Goal: Task Accomplishment & Management: Use online tool/utility

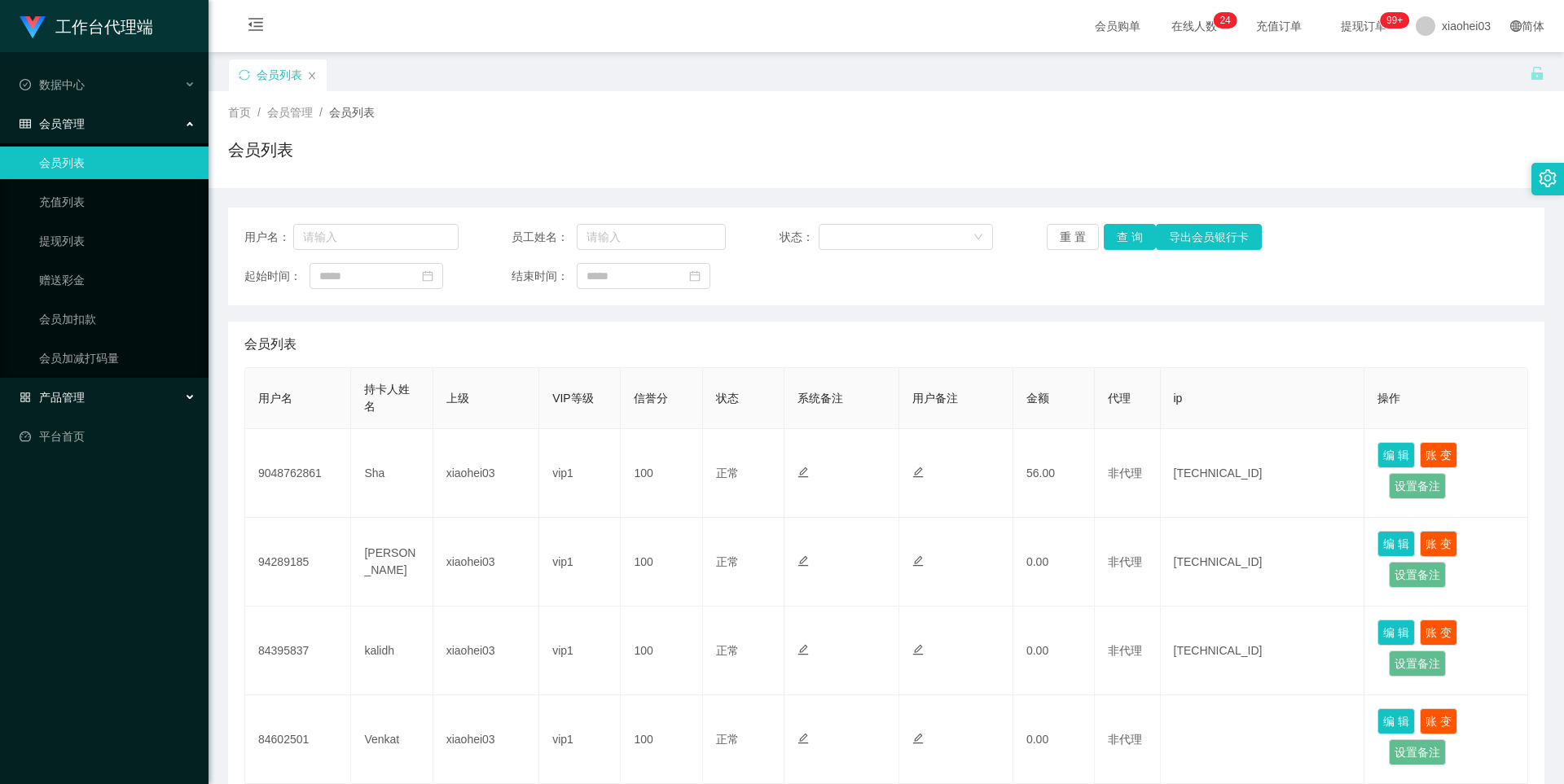
click at [83, 399] on span "产品管理" at bounding box center [52, 397] width 65 height 13
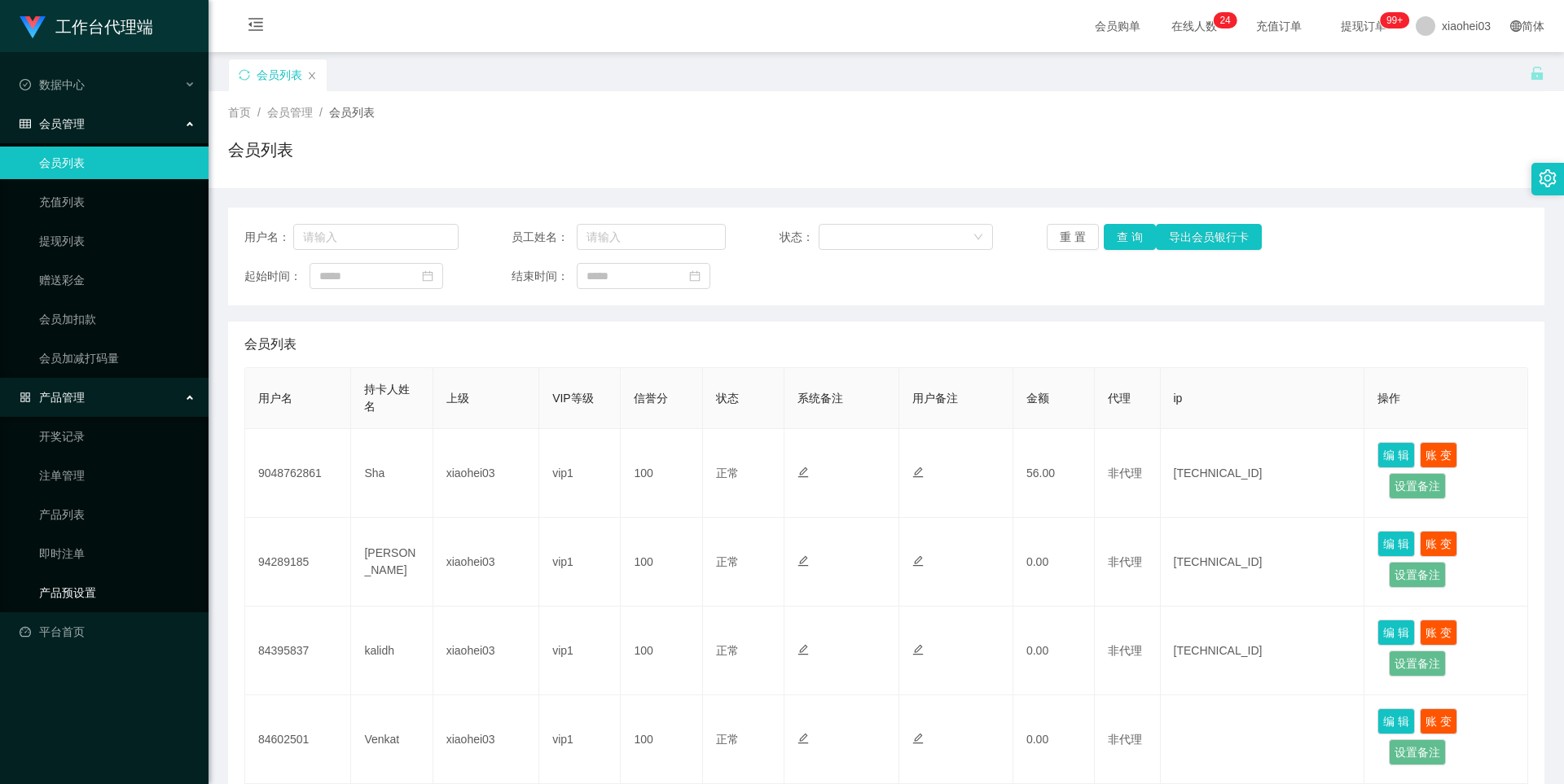
click at [88, 571] on link "产品预设置" at bounding box center [116, 592] width 156 height 33
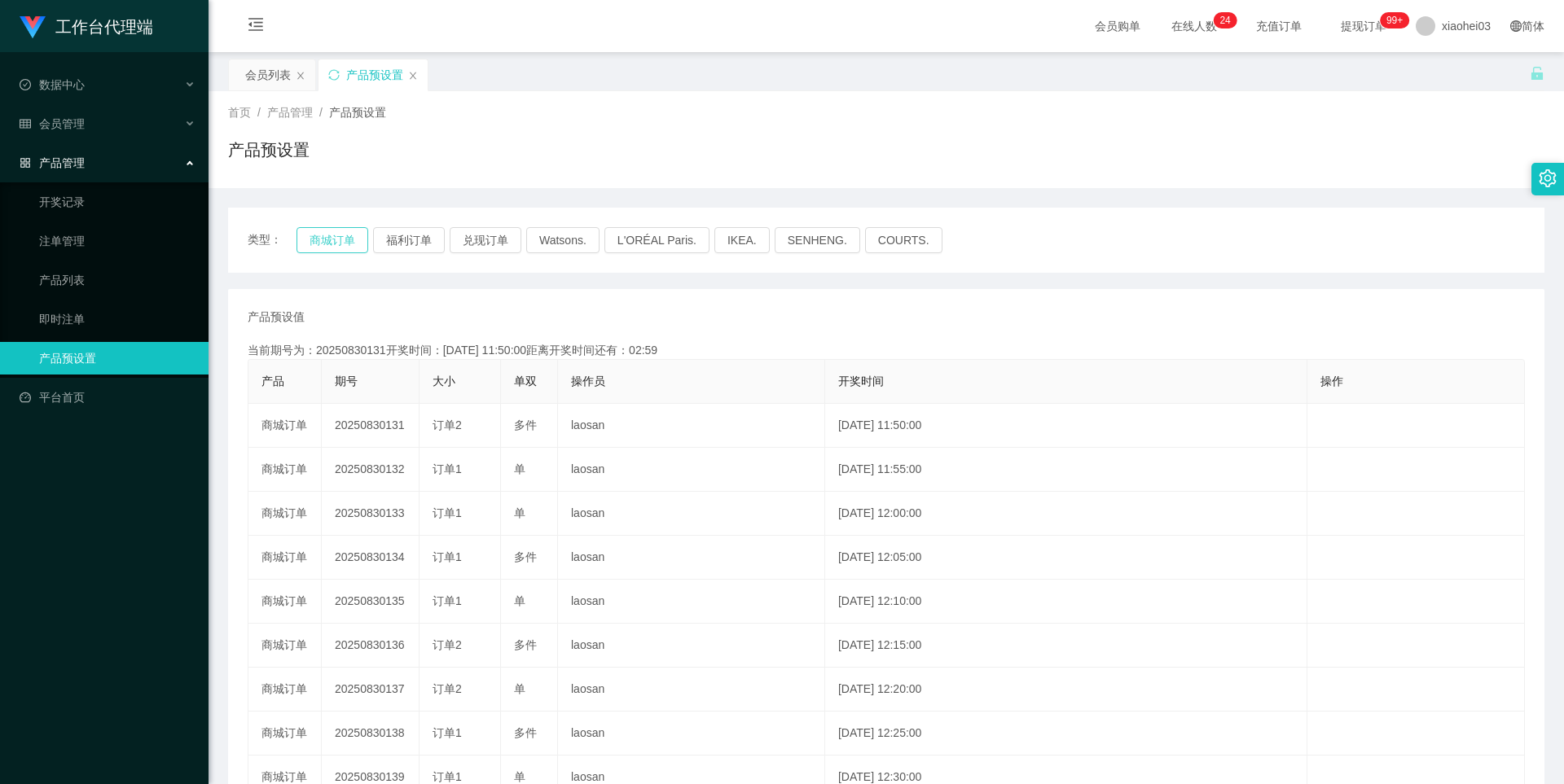
click at [339, 240] on button "商城订单" at bounding box center [333, 240] width 72 height 26
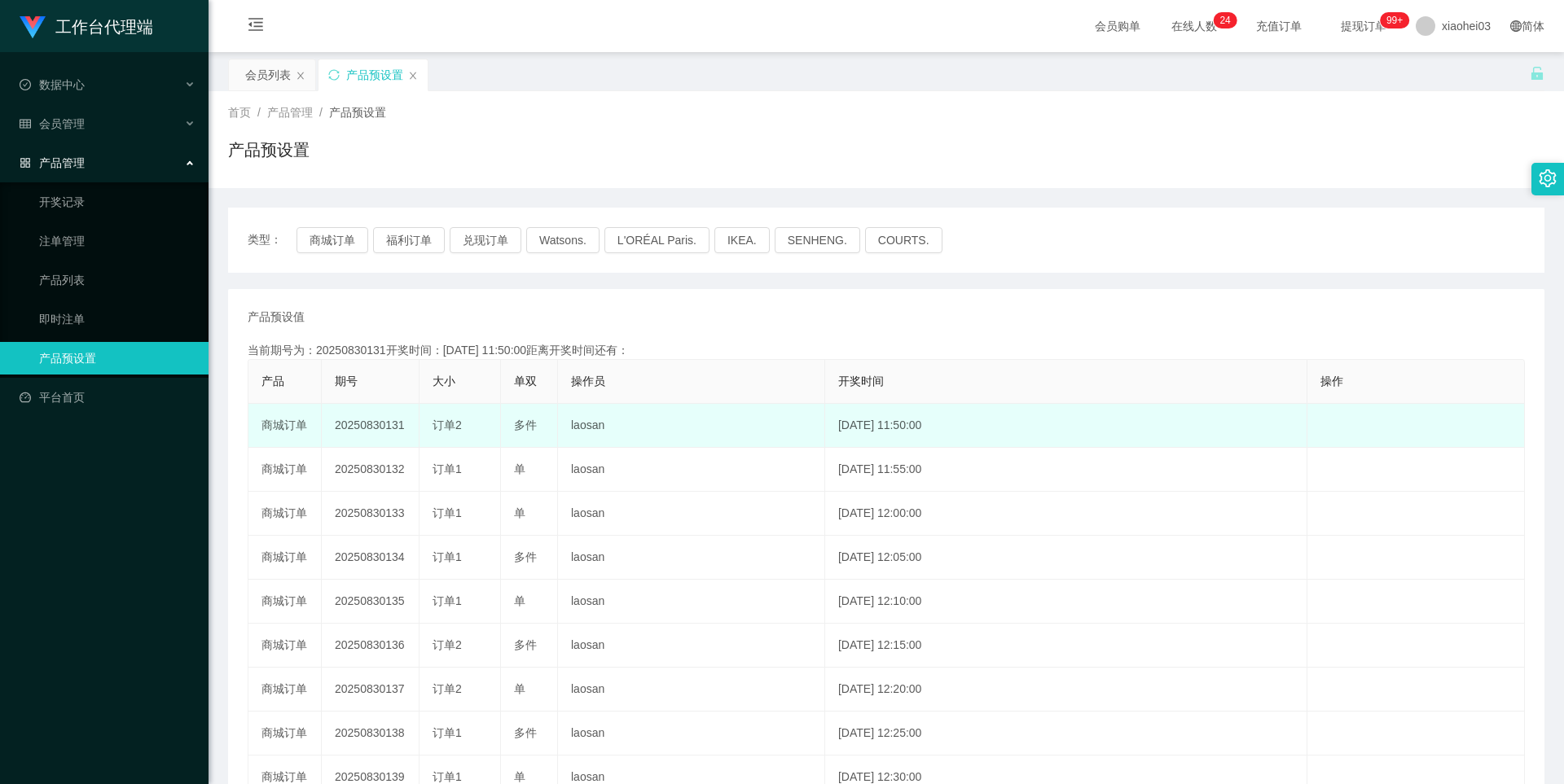
click at [374, 422] on td "20250830131" at bounding box center [370, 426] width 98 height 44
copy td "20250830131"
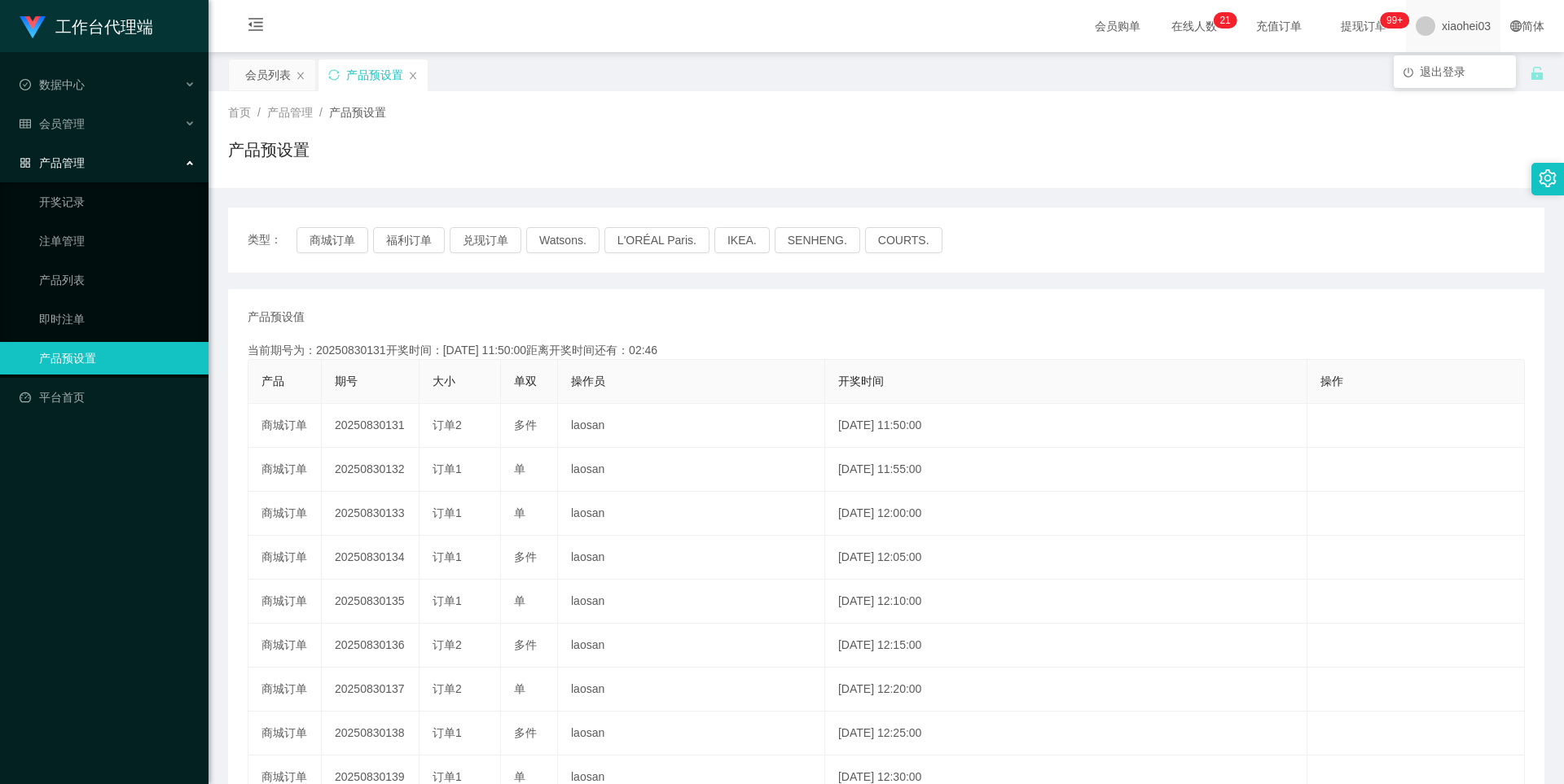
click at [784, 30] on span "xiaohei03" at bounding box center [1465, 26] width 49 height 52
click at [784, 74] on div "会员列表 产品预设置" at bounding box center [879, 87] width 1302 height 56
click at [784, 33] on span "xiaohei03" at bounding box center [1465, 26] width 49 height 52
click at [784, 79] on li "退出登录" at bounding box center [1454, 72] width 122 height 26
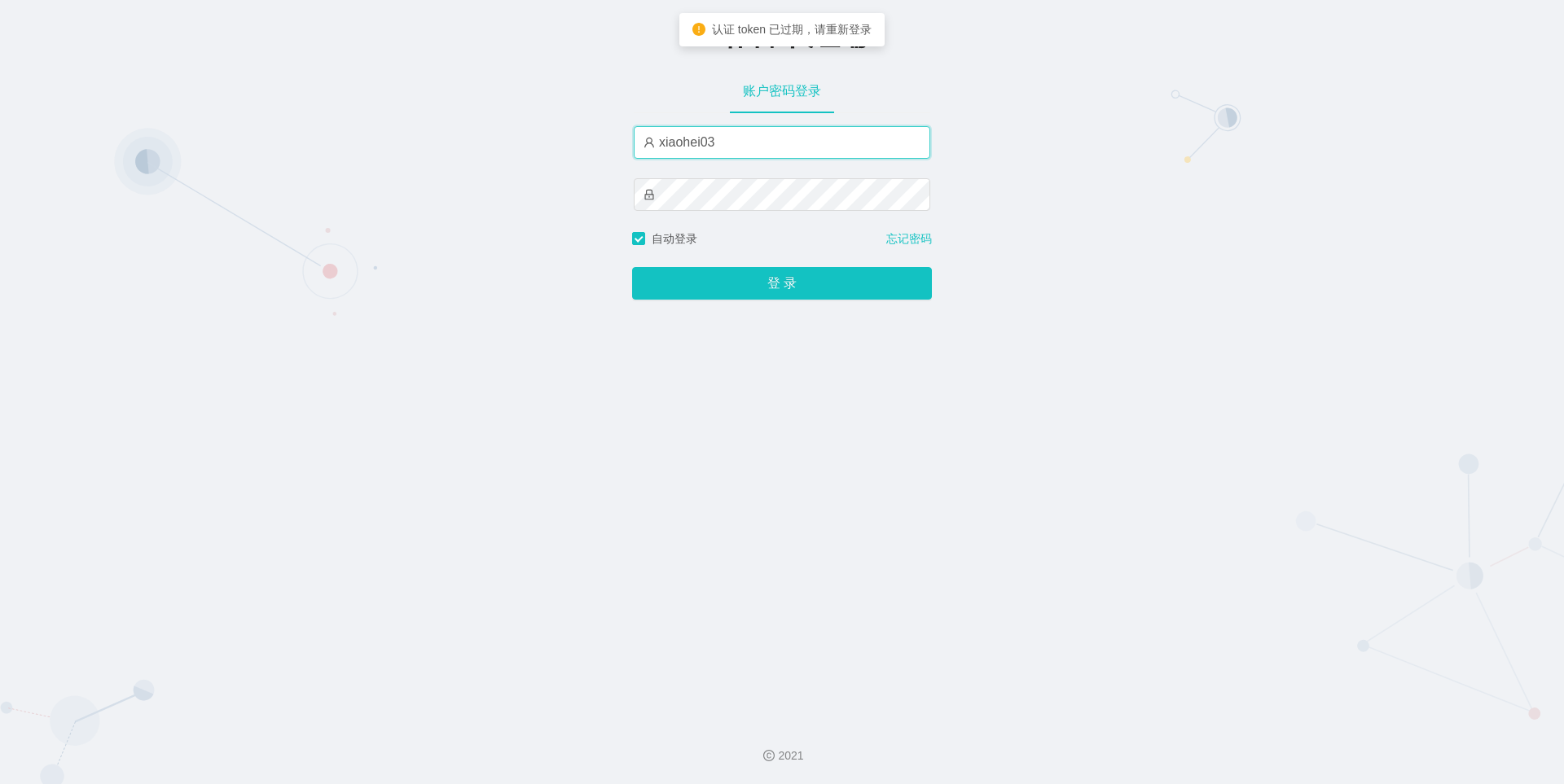
click at [784, 146] on input "xiaohei03" at bounding box center [782, 142] width 297 height 33
type input "xiaohei01"
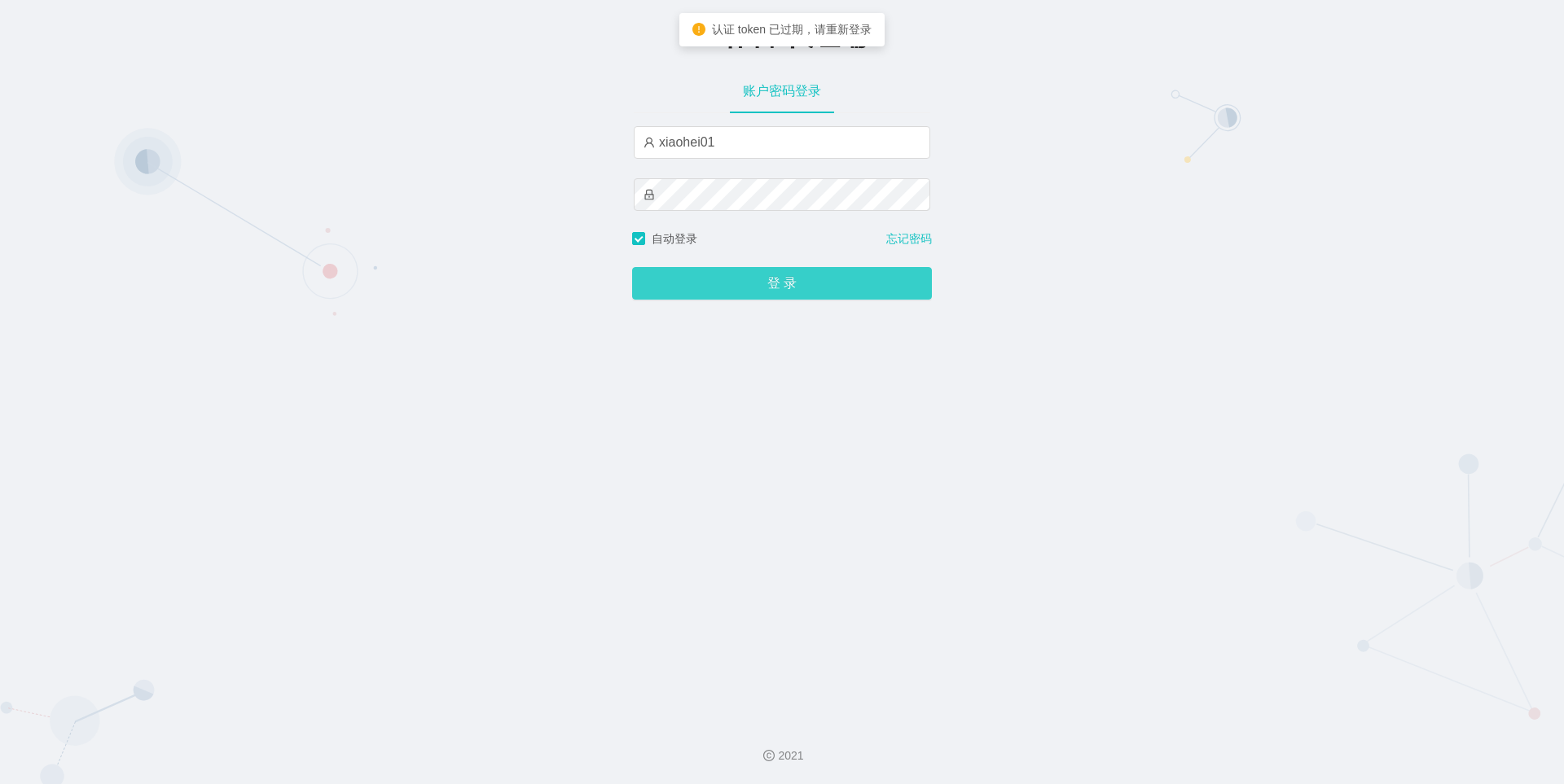
click at [758, 280] on button "登 录" at bounding box center [782, 283] width 300 height 33
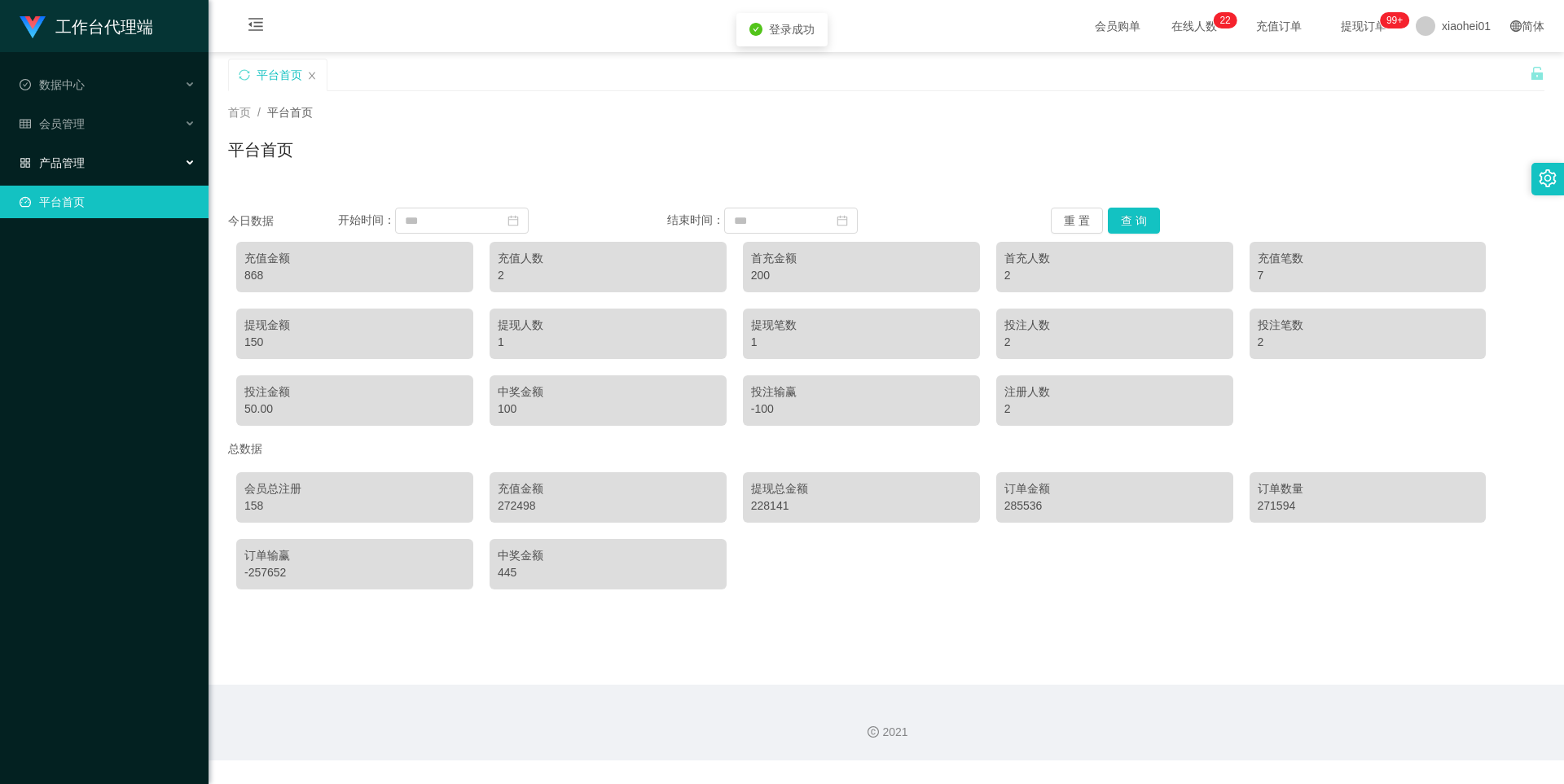
click at [71, 150] on div "产品管理" at bounding box center [104, 162] width 208 height 33
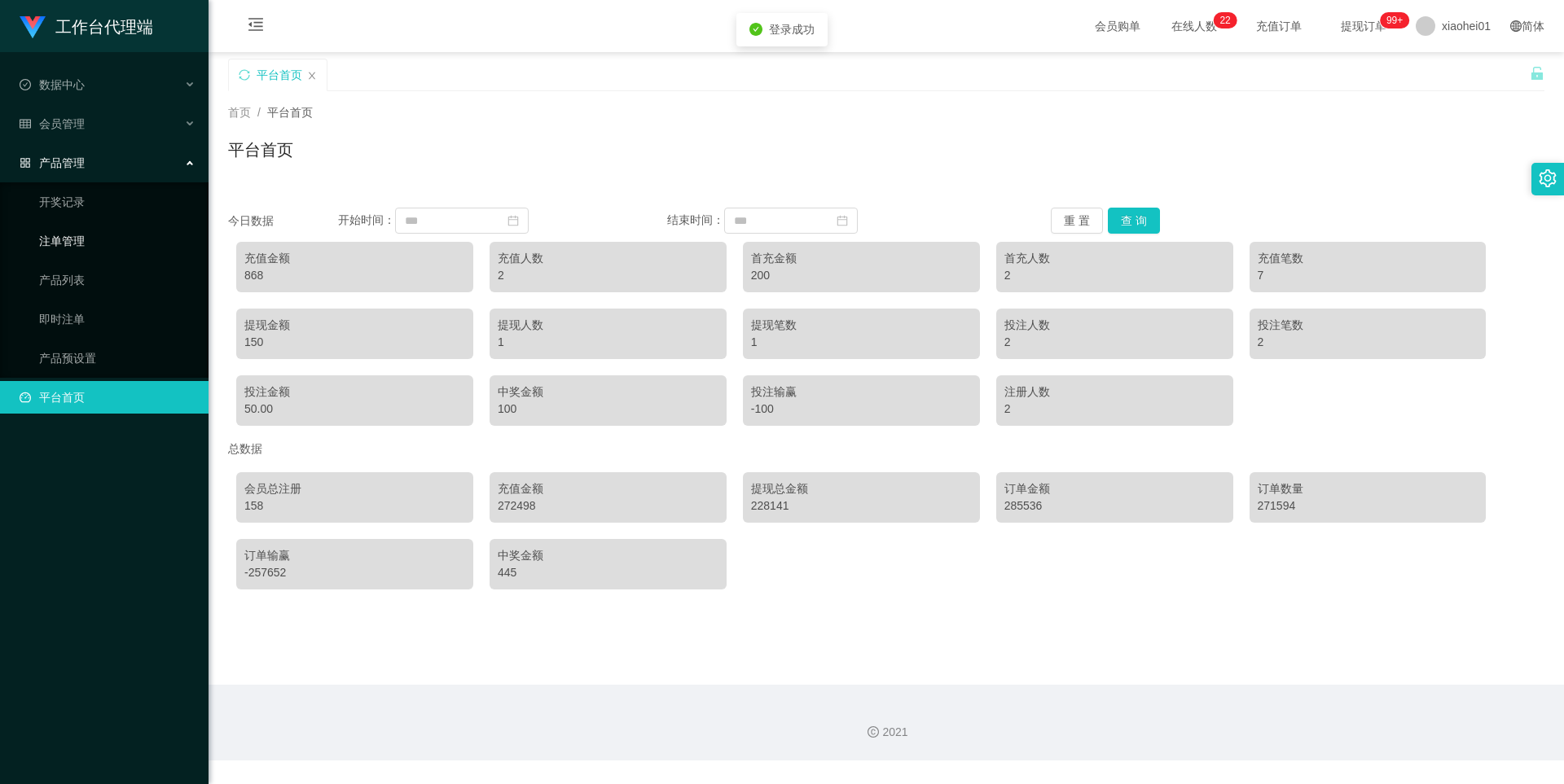
click at [79, 239] on link "注单管理" at bounding box center [116, 241] width 156 height 33
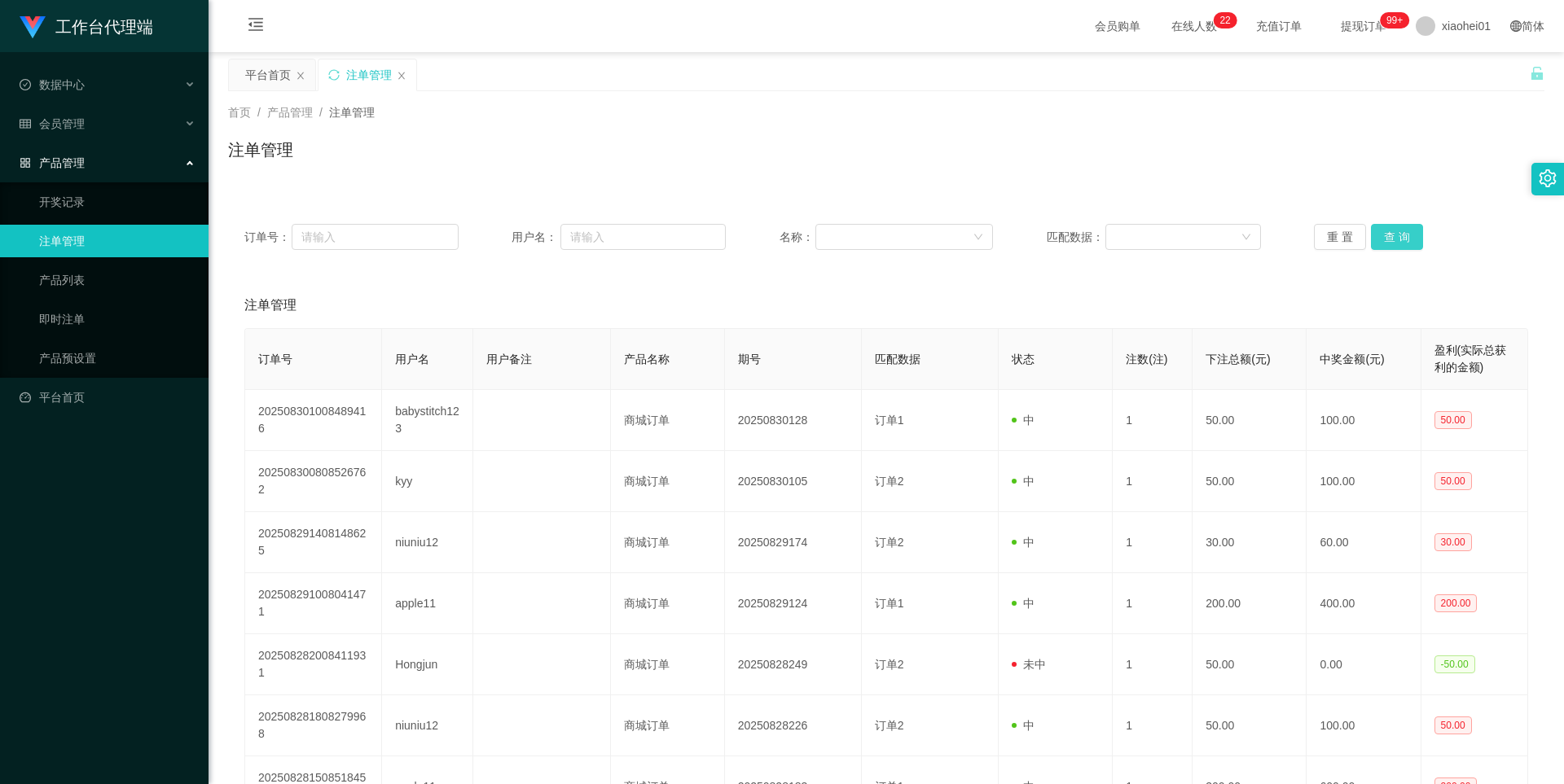
click at [784, 237] on button "查 询" at bounding box center [1397, 237] width 52 height 26
click at [784, 237] on div "重 置 查 询" at bounding box center [1421, 237] width 214 height 26
click at [784, 233] on button "查 询" at bounding box center [1397, 237] width 52 height 26
click at [784, 233] on div "重 置 查 询" at bounding box center [1421, 237] width 214 height 26
click at [784, 231] on button "查 询" at bounding box center [1397, 237] width 52 height 26
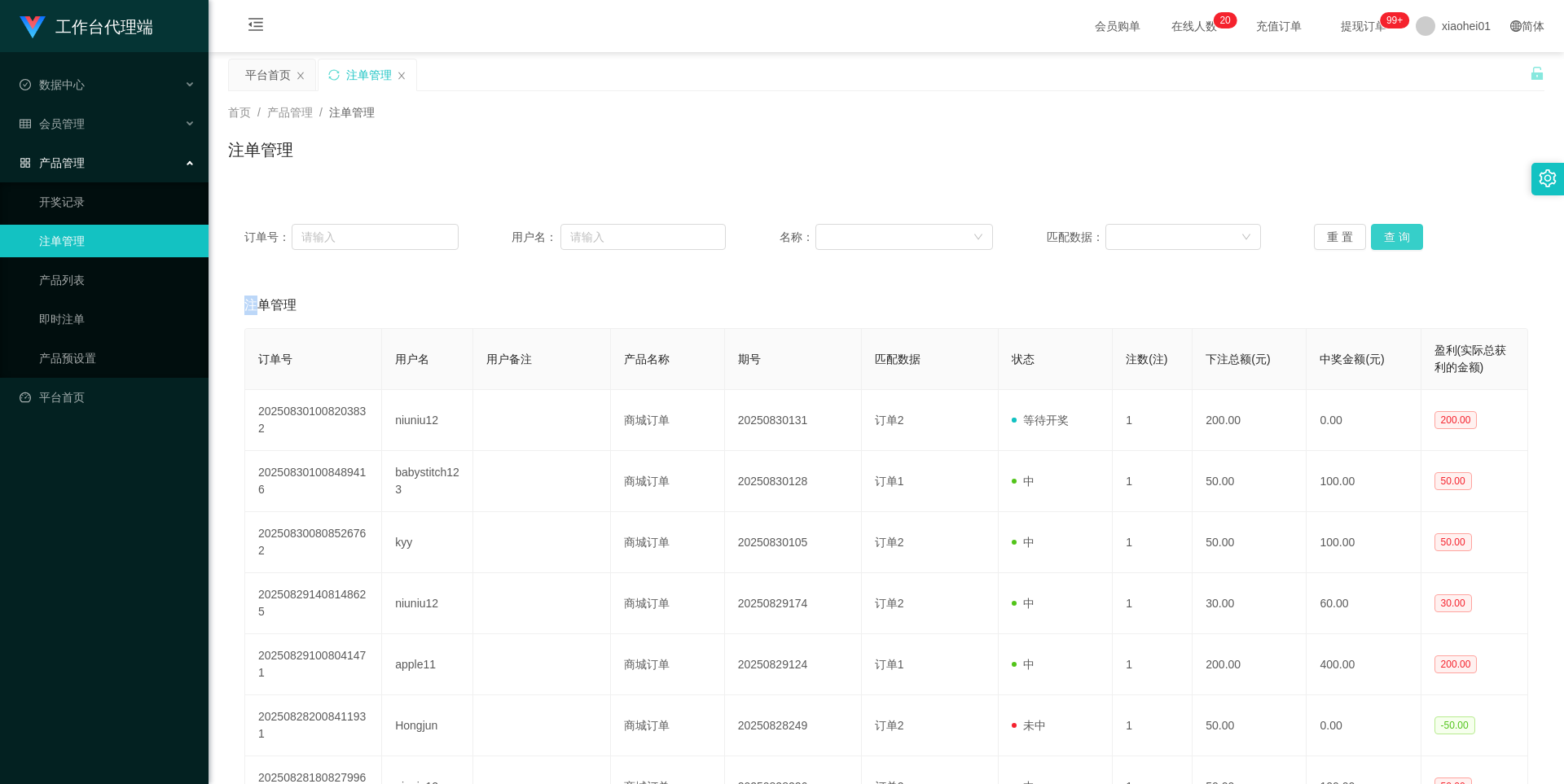
click at [784, 231] on div "重 置 查 询" at bounding box center [1421, 237] width 214 height 26
click at [784, 231] on button "查 询" at bounding box center [1397, 237] width 52 height 26
click at [784, 238] on button "查 询" at bounding box center [1397, 237] width 52 height 26
click at [784, 238] on div "重 置 查 询" at bounding box center [1421, 237] width 214 height 26
